Goal: Check status: Check status

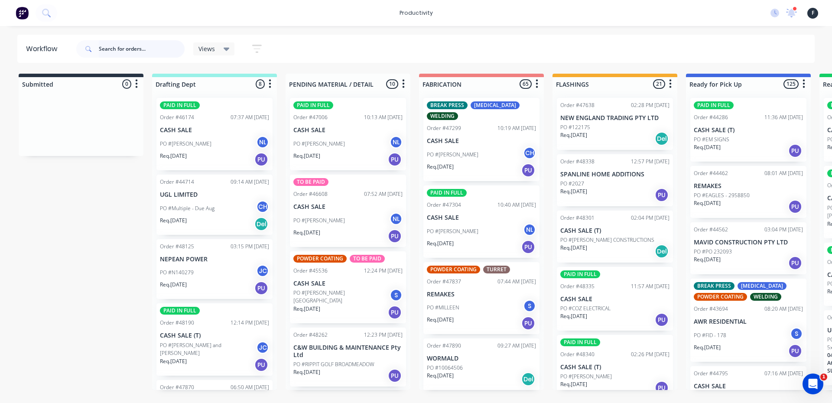
click at [116, 43] on input "text" at bounding box center [142, 48] width 86 height 17
click at [148, 51] on input "text" at bounding box center [142, 48] width 86 height 17
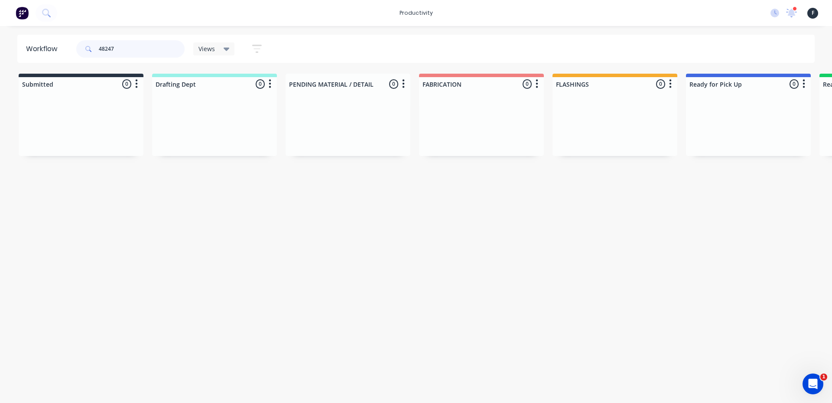
click at [160, 53] on input "48247" at bounding box center [142, 48] width 86 height 17
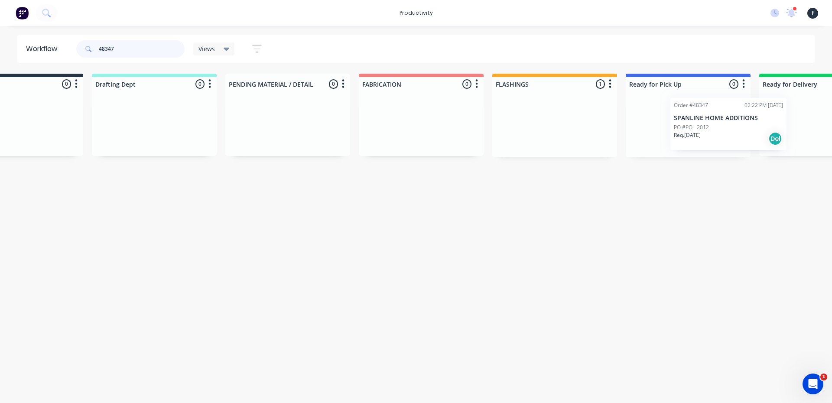
drag, startPoint x: 585, startPoint y: 137, endPoint x: 704, endPoint y: 137, distance: 119.7
click at [704, 137] on div "Submitted 0 Sort By Created date Required date Order number Customer name Most …" at bounding box center [656, 115] width 1446 height 83
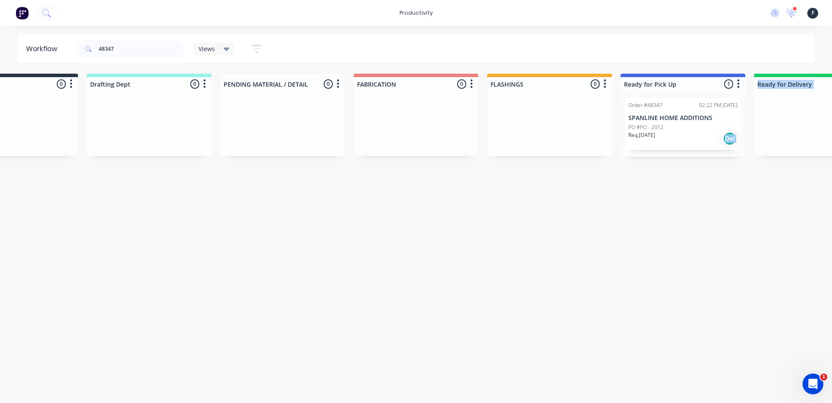
drag, startPoint x: 705, startPoint y: 137, endPoint x: 772, endPoint y: 136, distance: 67.2
click at [772, 136] on div "Submitted 0 Sort By Created date Required date Order number Customer name Most …" at bounding box center [651, 115] width 1446 height 83
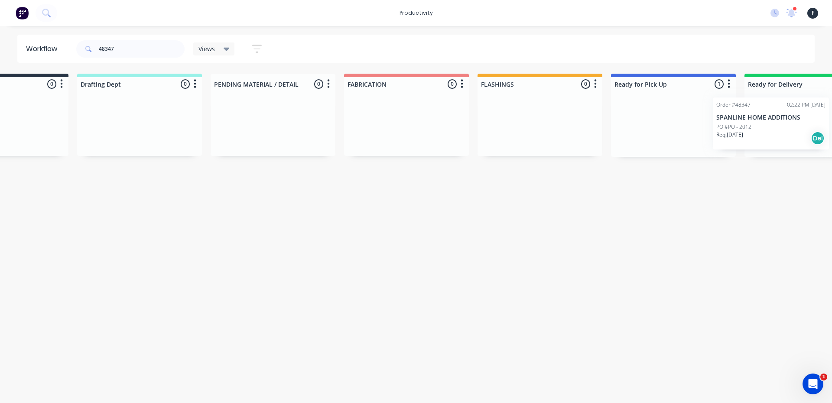
scroll to position [0, 82]
drag, startPoint x: 714, startPoint y: 129, endPoint x: 810, endPoint y: 129, distance: 96.2
click at [810, 129] on div "Submitted 0 Sort By Created date Required date Order number Customer name Most …" at bounding box center [636, 115] width 1446 height 83
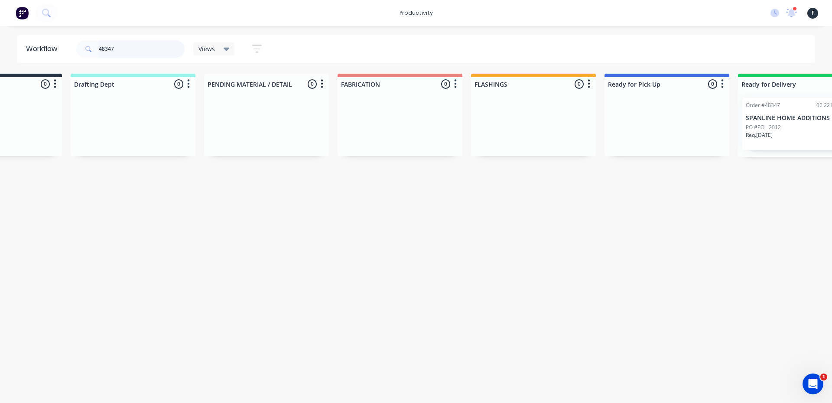
click at [139, 46] on input "48347" at bounding box center [142, 48] width 86 height 17
type input "4"
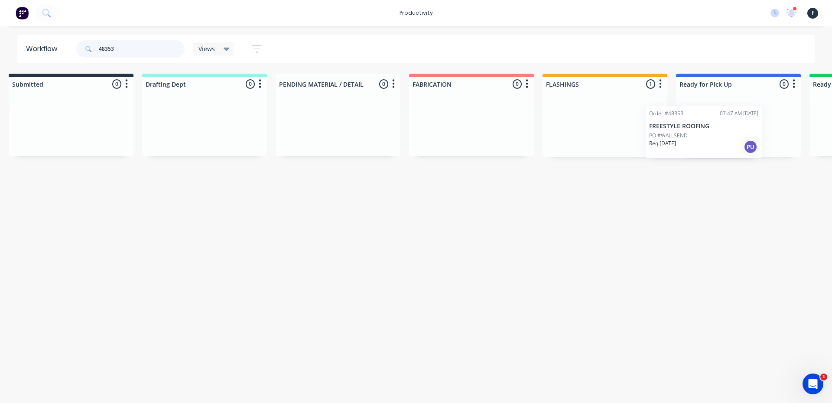
scroll to position [0, 16]
drag, startPoint x: 626, startPoint y: 135, endPoint x: 721, endPoint y: 143, distance: 95.7
click at [721, 143] on div "Submitted 0 Sort By Created date Required date Order number Customer name Most …" at bounding box center [701, 115] width 1446 height 83
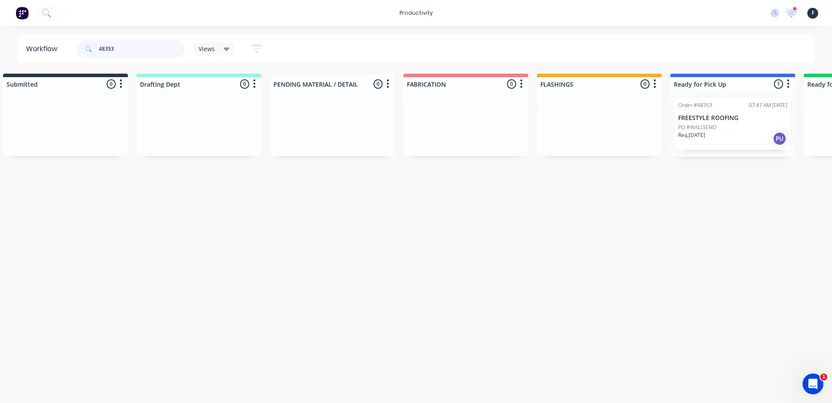
type input "48353"
click at [730, 126] on div "PO #WALLSEND" at bounding box center [732, 128] width 109 height 8
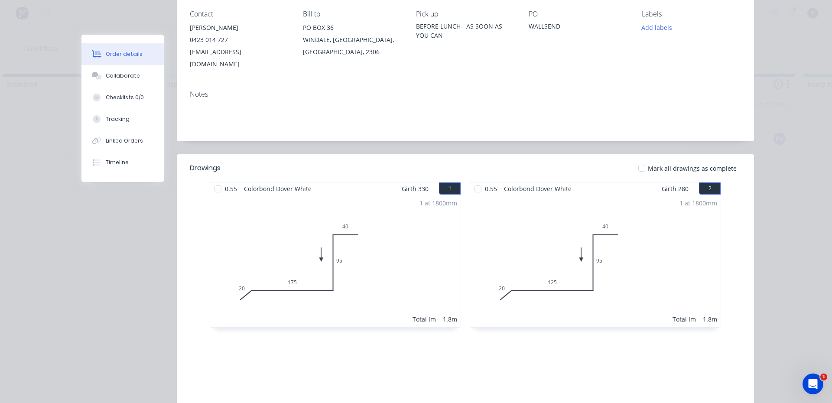
scroll to position [130, 0]
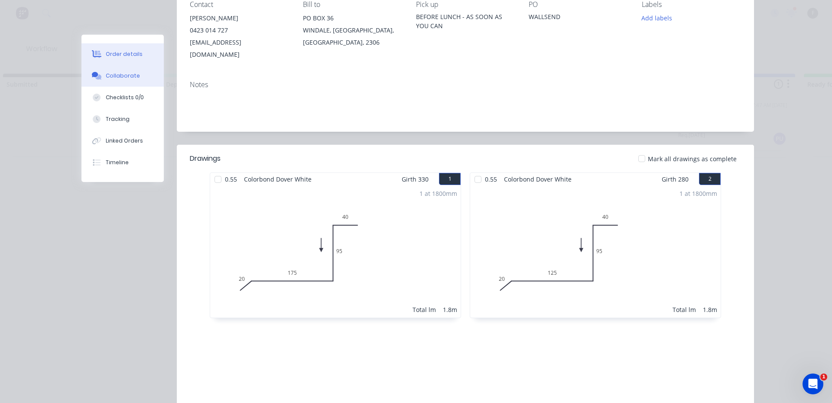
click at [118, 69] on button "Collaborate" at bounding box center [123, 76] width 82 height 22
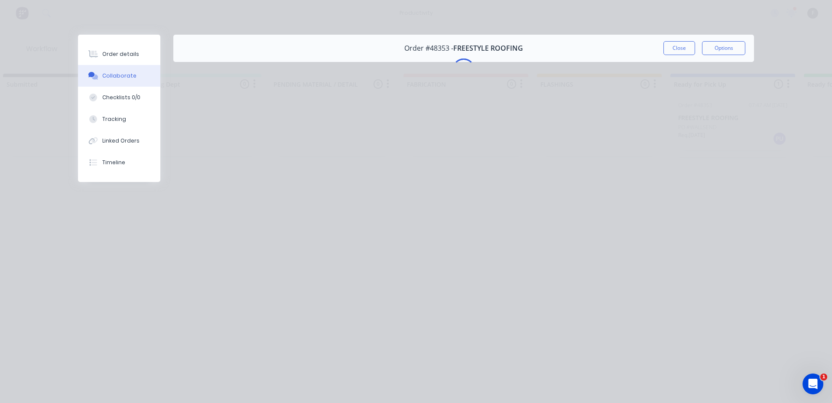
scroll to position [0, 0]
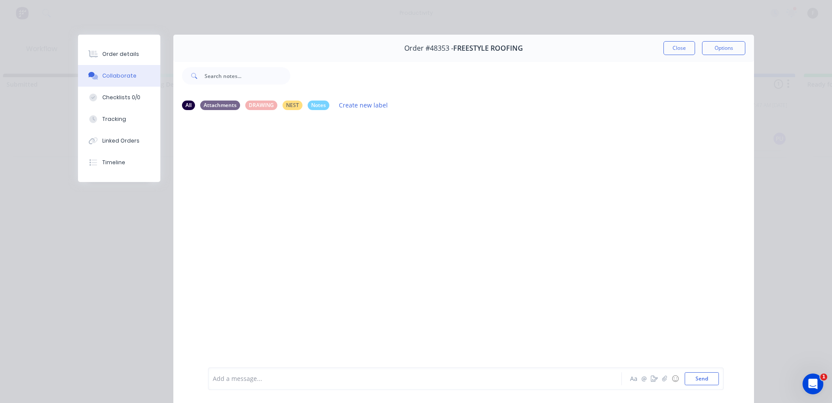
click at [476, 385] on div "Add a message..." at bounding box center [403, 378] width 380 height 13
click at [671, 42] on button "Close" at bounding box center [680, 48] width 32 height 14
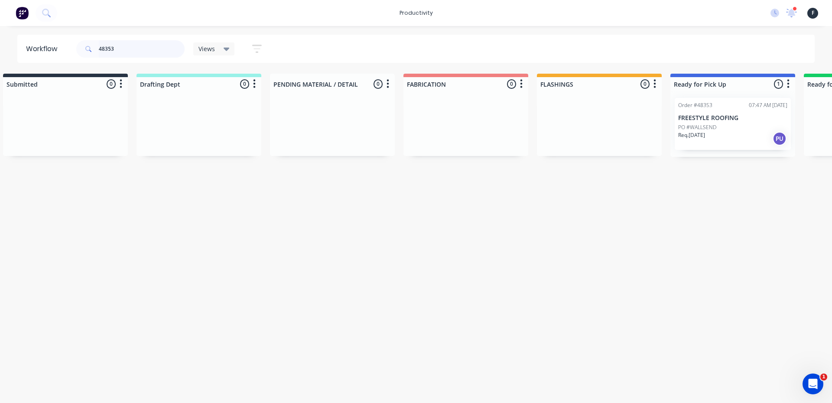
click at [152, 50] on input "48353" at bounding box center [142, 48] width 86 height 17
drag, startPoint x: 639, startPoint y: 129, endPoint x: 832, endPoint y: 112, distance: 193.7
click at [832, 112] on div "Submitted 0 Sort By Created date Required date Order number Customer name Most …" at bounding box center [700, 115] width 1446 height 83
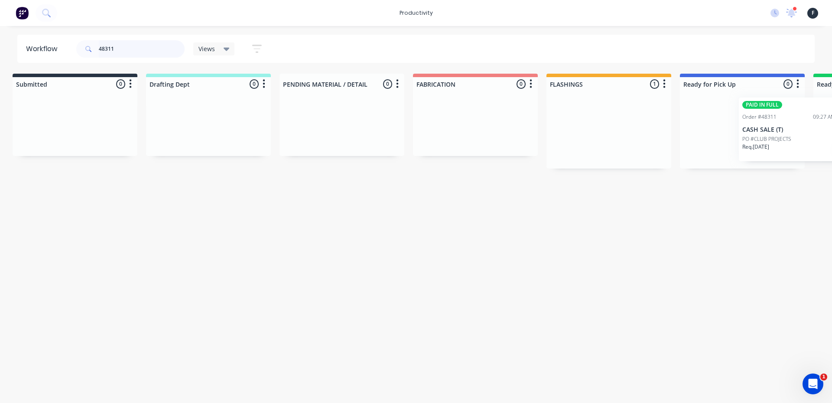
scroll to position [0, 9]
drag, startPoint x: 647, startPoint y: 135, endPoint x: 832, endPoint y: 134, distance: 185.1
click at [832, 134] on div "Submitted 0 Sort By Created date Required date Order number Customer name Most …" at bounding box center [707, 121] width 1446 height 95
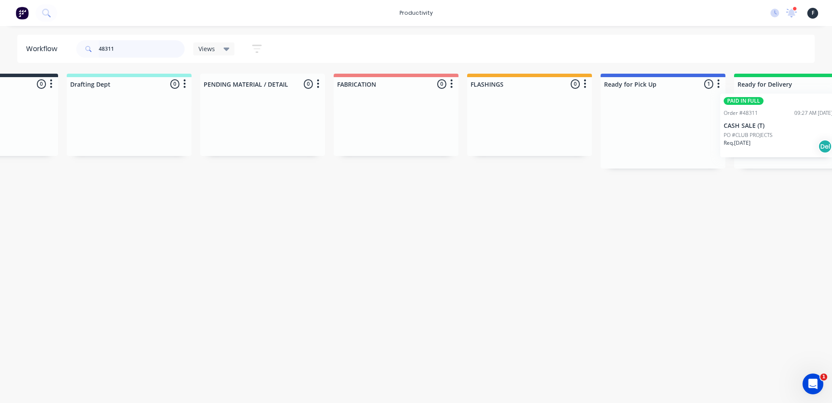
drag, startPoint x: 761, startPoint y: 140, endPoint x: 760, endPoint y: 131, distance: 9.1
click at [819, 131] on div "Submitted 0 Sort By Created date Required date Order number Customer name Most …" at bounding box center [631, 121] width 1446 height 95
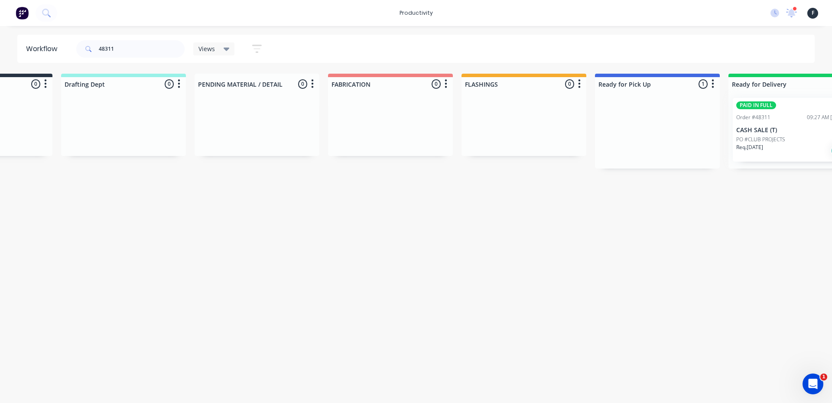
click at [734, 132] on div at bounding box center [791, 130] width 125 height 78
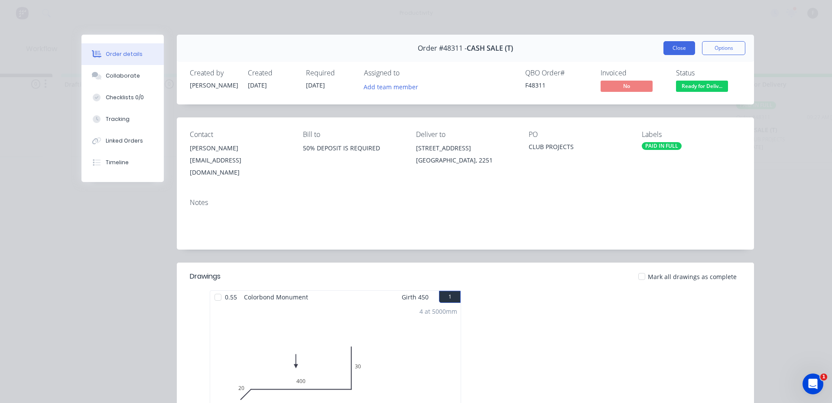
click at [665, 45] on button "Close" at bounding box center [680, 48] width 32 height 14
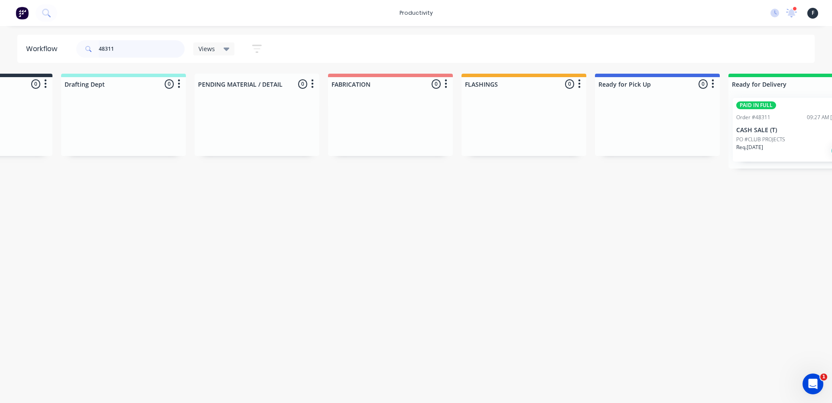
click at [152, 52] on input "48311" at bounding box center [142, 48] width 86 height 17
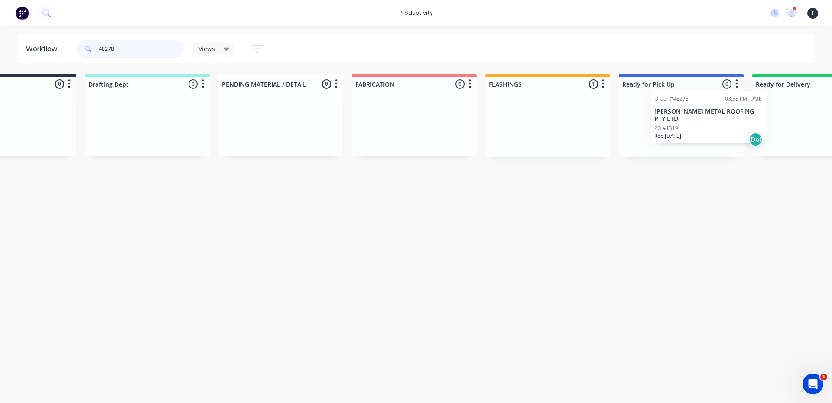
drag, startPoint x: 584, startPoint y: 139, endPoint x: 715, endPoint y: 127, distance: 132.3
click at [715, 127] on div "Submitted 0 Sort By Created date Required date Order number Customer name Most …" at bounding box center [649, 115] width 1446 height 83
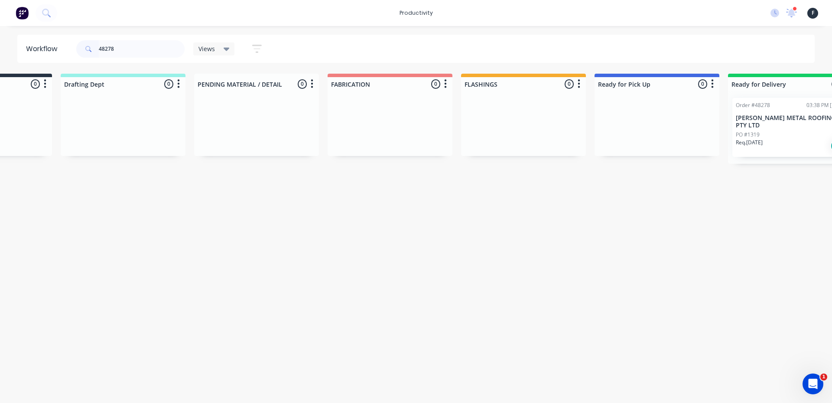
click at [783, 139] on div "Req. [DATE] Del" at bounding box center [790, 146] width 109 height 15
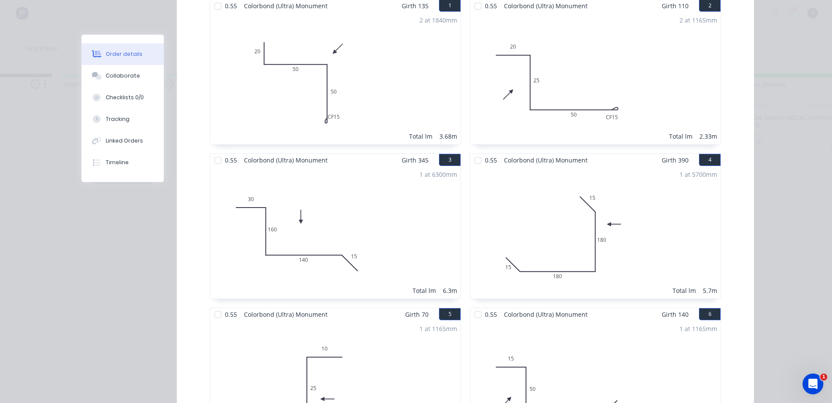
scroll to position [0, 0]
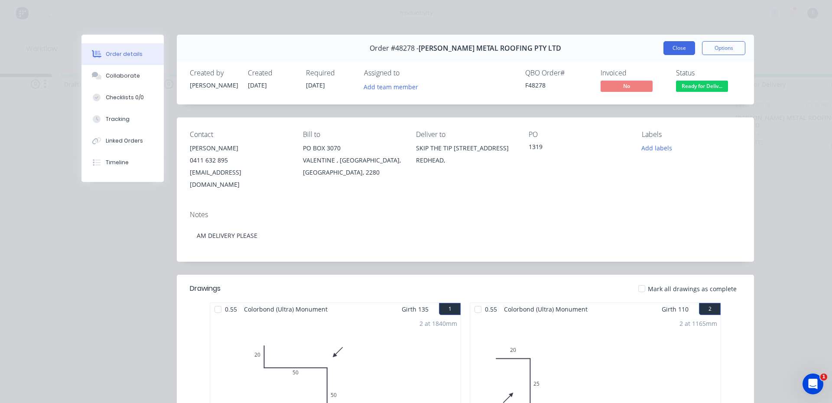
click at [673, 48] on button "Close" at bounding box center [680, 48] width 32 height 14
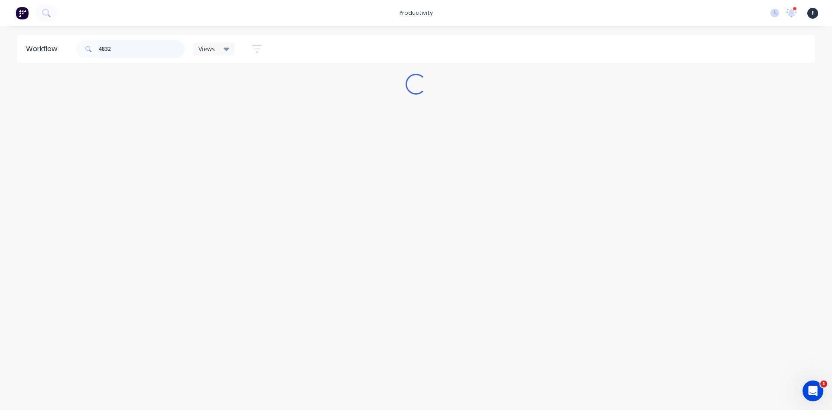
type input "48323"
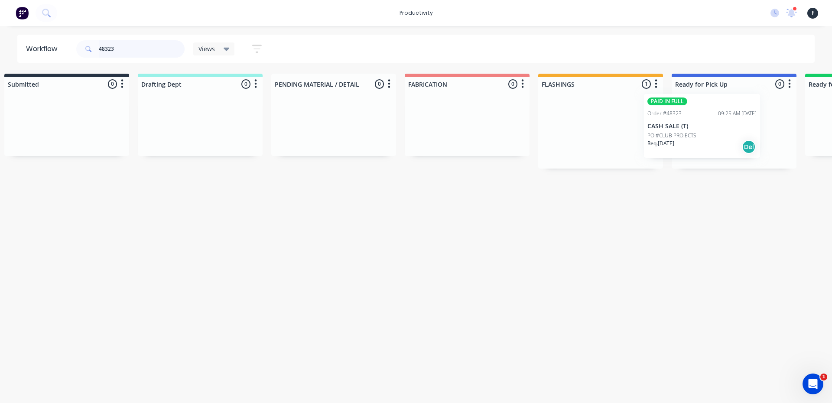
drag, startPoint x: 652, startPoint y: 133, endPoint x: 691, endPoint y: 128, distance: 39.7
click at [691, 128] on div "Submitted 0 Sort By Created date Required date Order number Customer name Most …" at bounding box center [702, 121] width 1446 height 95
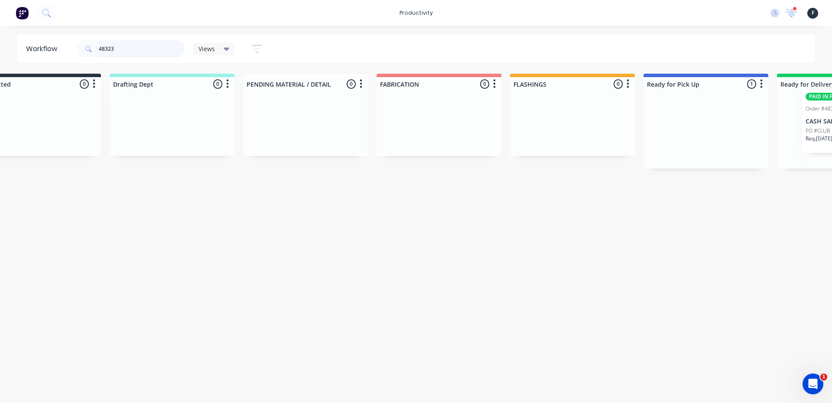
drag, startPoint x: 683, startPoint y: 152, endPoint x: 831, endPoint y: 141, distance: 148.6
click at [831, 141] on div "Submitted 0 Sort By Created date Required date Order number Customer name Most …" at bounding box center [674, 121] width 1446 height 95
